Goal: Communication & Community: Answer question/provide support

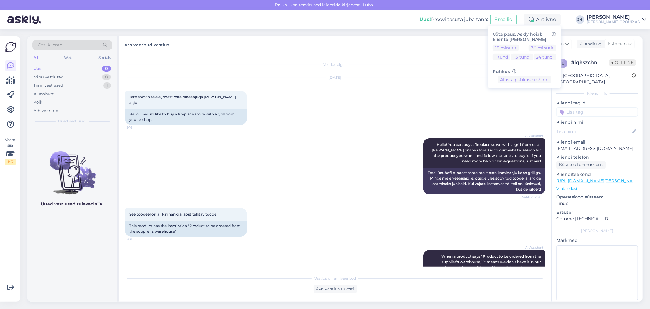
scroll to position [437, 0]
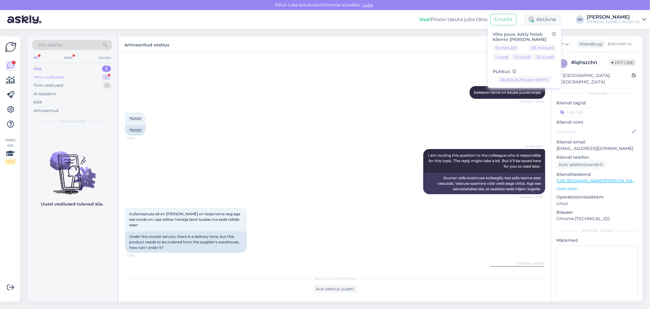
click at [49, 75] on div "Minu vestlused" at bounding box center [49, 77] width 30 height 6
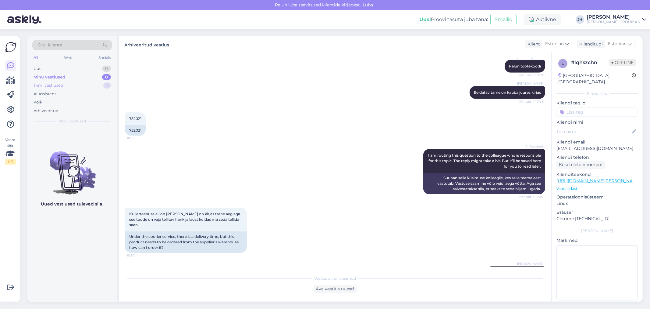
click at [48, 84] on div "Tiimi vestlused" at bounding box center [49, 85] width 30 height 6
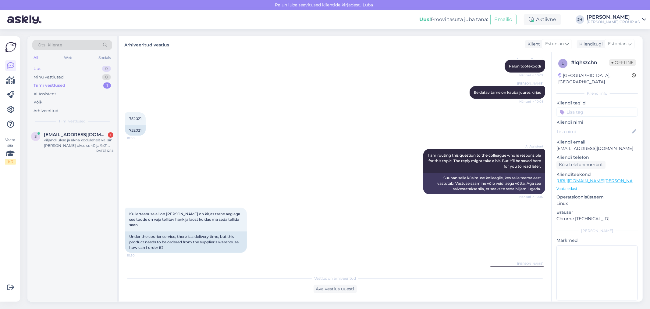
click at [34, 68] on div "Uus" at bounding box center [38, 69] width 8 height 6
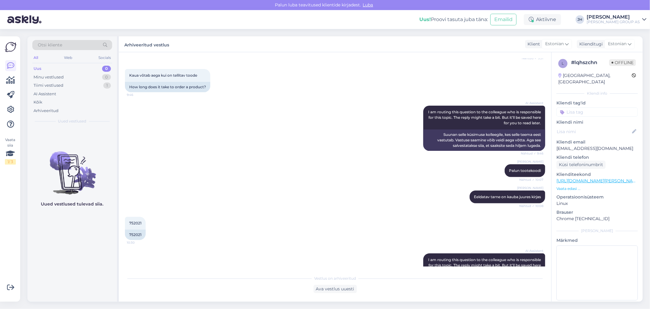
scroll to position [406, 0]
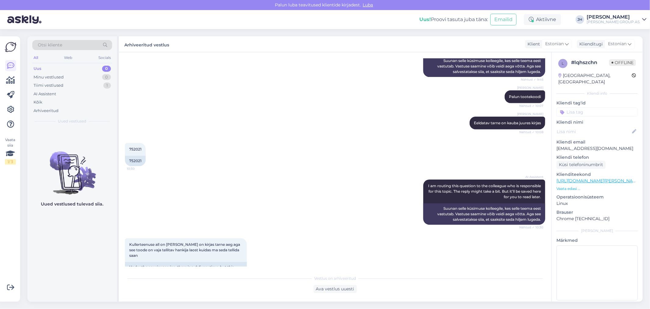
click at [239, 115] on div "[PERSON_NAME] Eeldatav tarne on kauba juures kirjas Nähtud ✓ 10:08" at bounding box center [335, 123] width 420 height 26
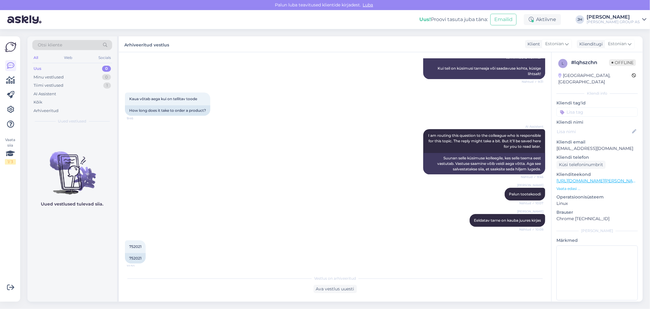
scroll to position [203, 0]
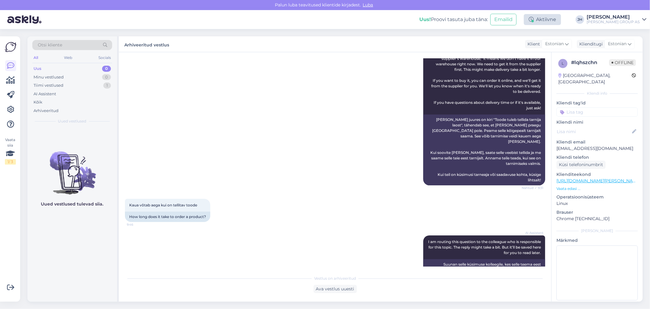
click at [560, 19] on div "Aktiivne" at bounding box center [542, 19] width 37 height 11
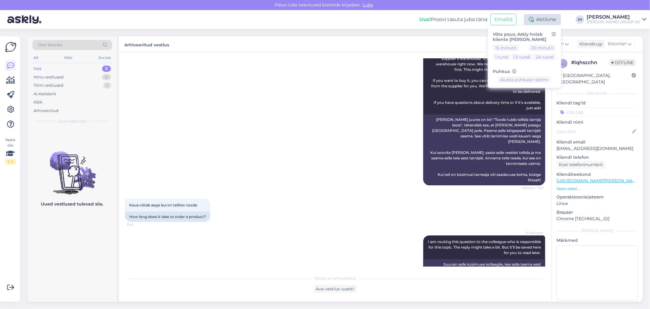
click at [560, 17] on div "Aktiivne" at bounding box center [542, 19] width 37 height 11
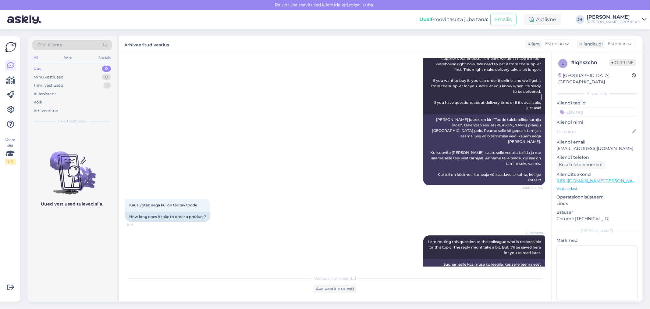
click at [310, 95] on div "AI Assistent When a product says "Product to be ordered from the supplier's war…" at bounding box center [335, 116] width 420 height 152
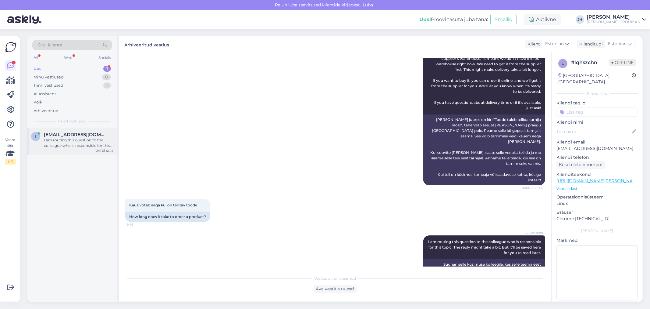
click at [55, 136] on span "[EMAIL_ADDRESS][DOMAIN_NAME]" at bounding box center [75, 134] width 63 height 5
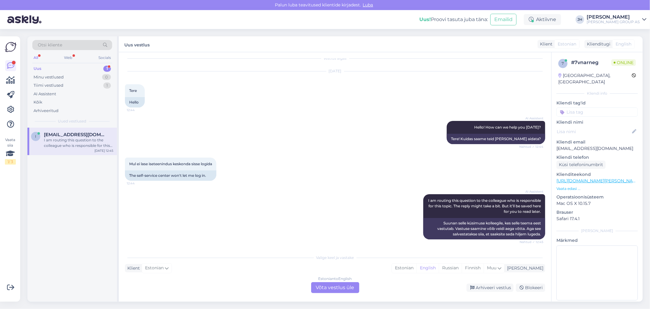
scroll to position [43, 0]
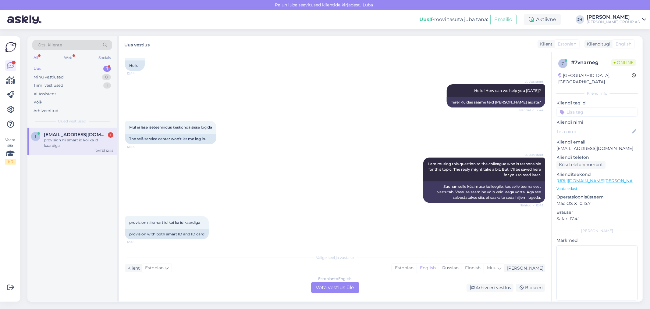
click at [336, 286] on div "Estonian to English Võta vestlus üle" at bounding box center [335, 287] width 48 height 11
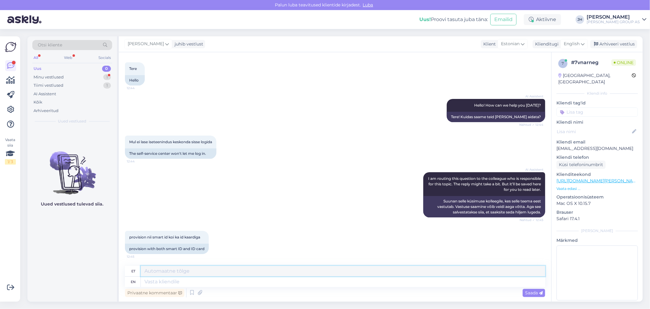
click at [173, 273] on textarea at bounding box center [343, 271] width 405 height 10
click at [585, 44] on div "English" at bounding box center [574, 44] width 27 height 10
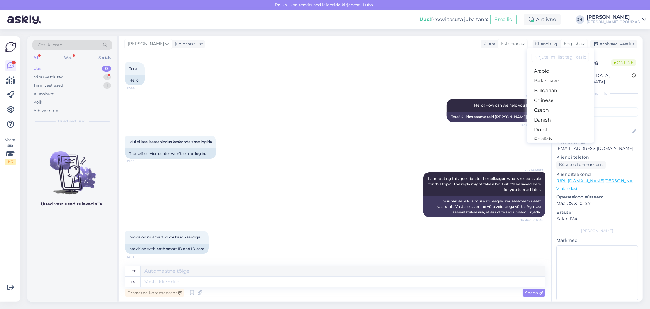
click at [559, 144] on link "Estonian" at bounding box center [560, 149] width 67 height 10
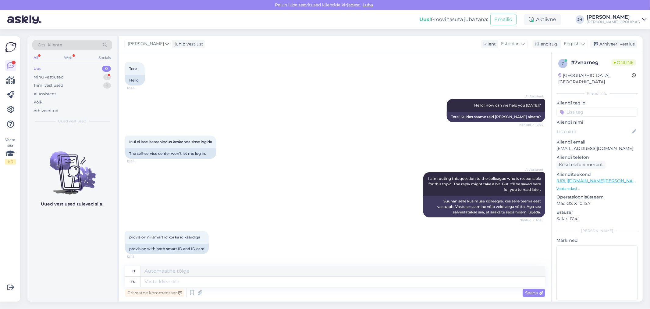
scroll to position [20, 0]
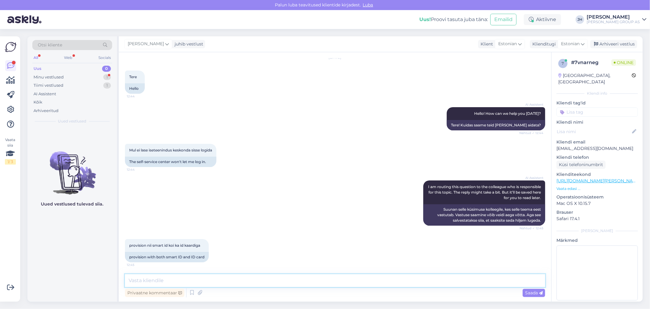
click at [176, 276] on textarea at bounding box center [335, 280] width 420 height 13
type textarea "Tere. Palun saatke ekraanist pilt"
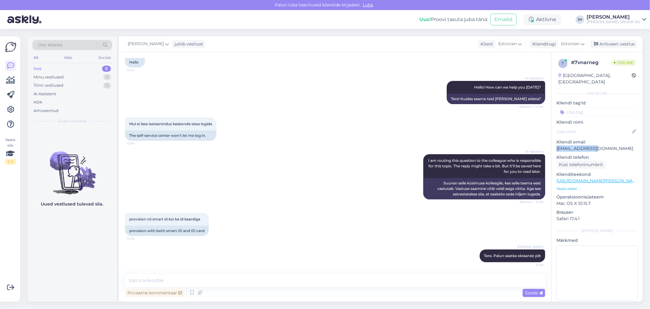
drag, startPoint x: 595, startPoint y: 142, endPoint x: 555, endPoint y: 142, distance: 40.2
click at [555, 142] on div "7 # 7vnarneg Online [GEOGRAPHIC_DATA], [GEOGRAPHIC_DATA] Kliendi info Kliendi t…" at bounding box center [597, 180] width 91 height 257
click at [138, 279] on textarea at bounding box center [335, 280] width 420 height 13
type textarea "m"
type textarea "mis nime all proovite sisse logida"
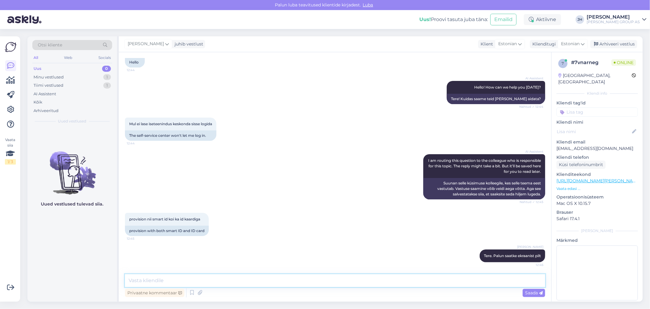
scroll to position [73, 0]
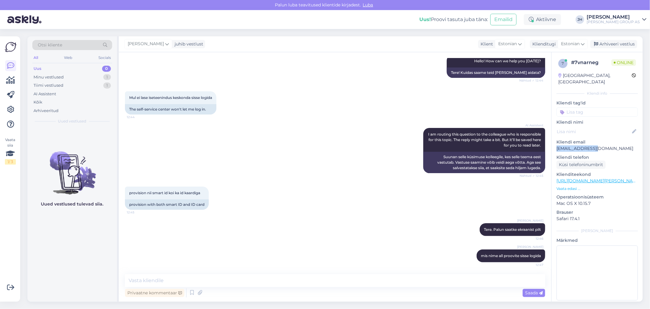
drag, startPoint x: 595, startPoint y: 141, endPoint x: 551, endPoint y: 140, distance: 44.2
click at [552, 140] on div "7 # 7vnarneg Online [GEOGRAPHIC_DATA], [GEOGRAPHIC_DATA] Kliendi info Kliendi t…" at bounding box center [597, 176] width 91 height 249
copy p "[EMAIL_ADDRESS][DOMAIN_NAME]"
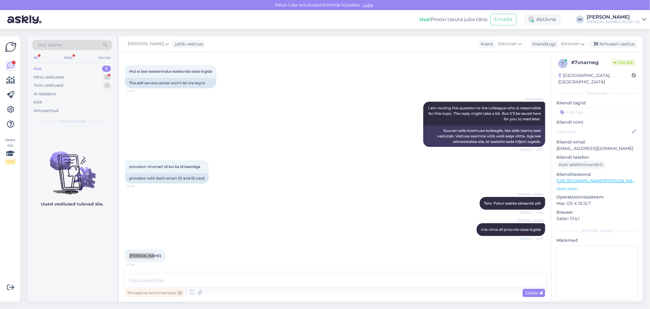
drag, startPoint x: 148, startPoint y: 255, endPoint x: 121, endPoint y: 255, distance: 27.4
click at [121, 255] on div "Vestlus algas [DATE] Tere 12:44 Hello AI Assistent Hello! How can we help you […" at bounding box center [335, 176] width 433 height 249
click at [166, 253] on div at bounding box center [168, 255] width 5 height 13
drag, startPoint x: 148, startPoint y: 256, endPoint x: 128, endPoint y: 255, distance: 19.5
click at [128, 255] on div "[PERSON_NAME] 12:48" at bounding box center [145, 255] width 41 height 13
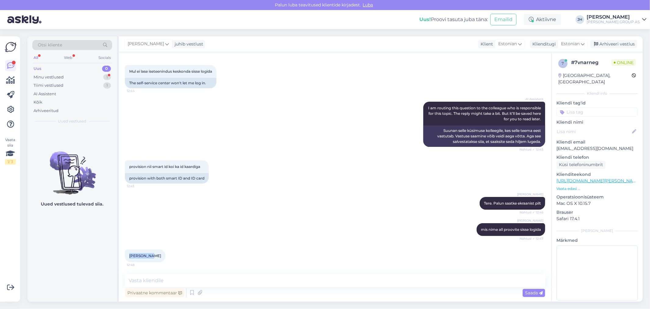
copy span "[PERSON_NAME]"
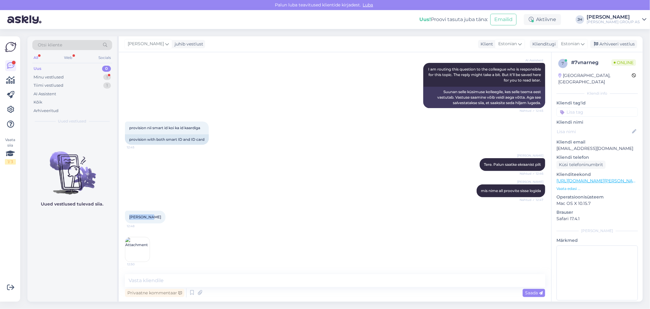
click at [137, 247] on img at bounding box center [137, 249] width 24 height 24
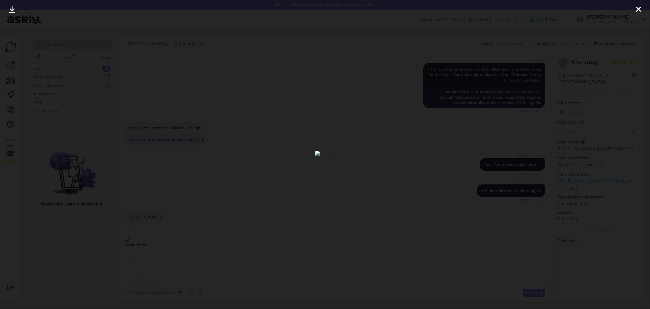
click at [639, 8] on icon at bounding box center [638, 10] width 5 height 8
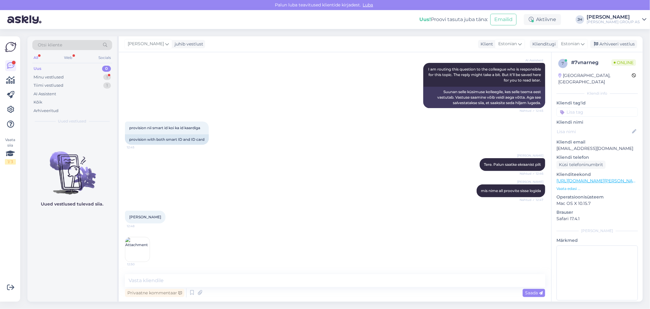
click at [137, 241] on img at bounding box center [137, 249] width 24 height 24
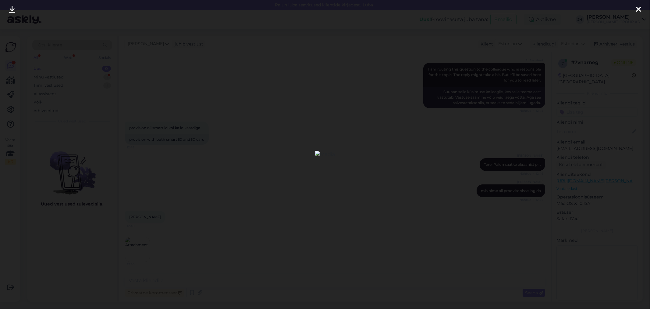
click at [641, 9] on icon at bounding box center [638, 10] width 5 height 8
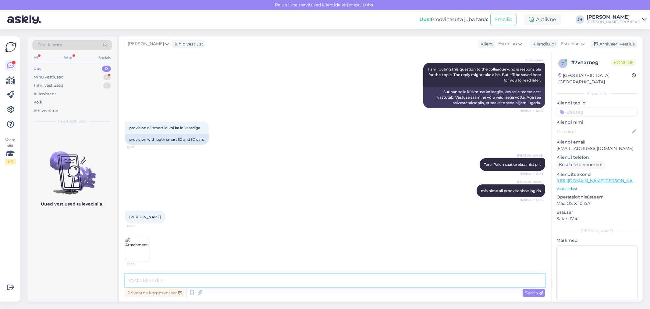
click at [223, 283] on textarea at bounding box center [335, 280] width 420 height 13
click at [137, 244] on img at bounding box center [137, 249] width 24 height 24
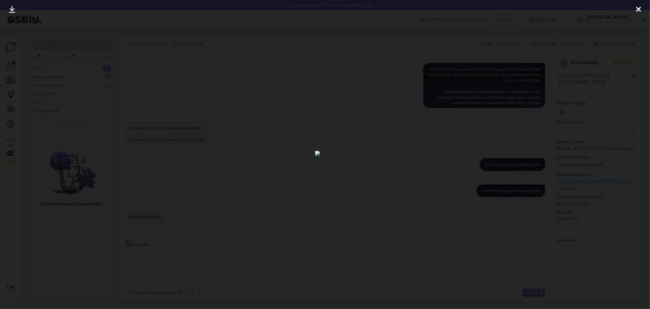
click at [10, 9] on icon at bounding box center [12, 10] width 6 height 8
